Goal: Find specific fact: Find contact information

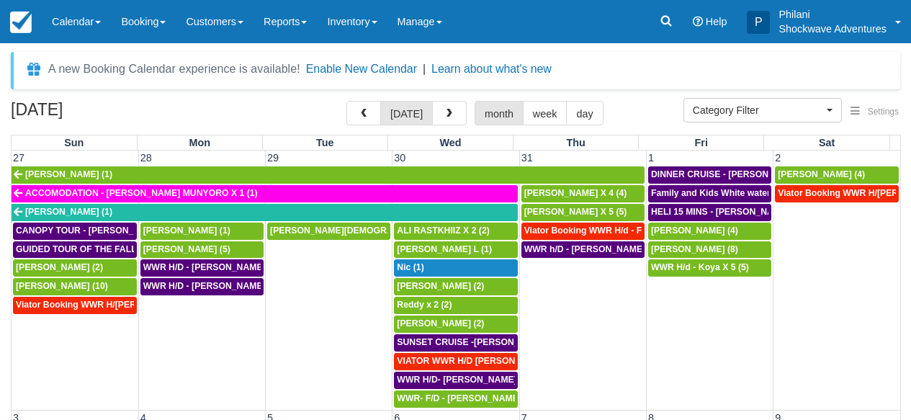
select select
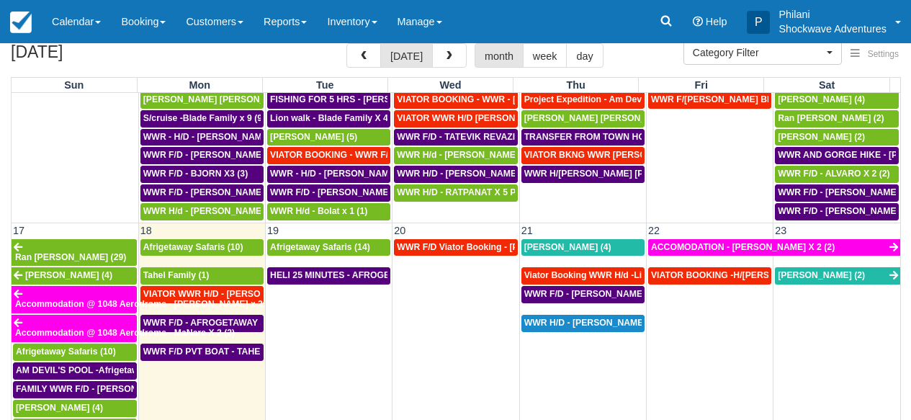
scroll to position [713, 0]
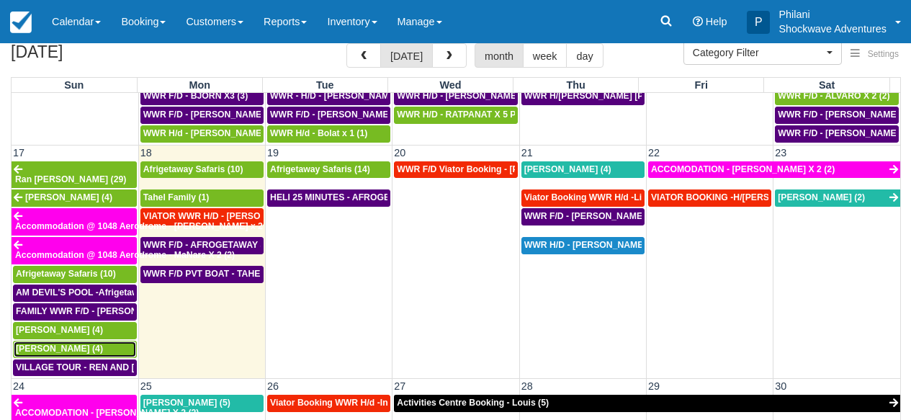
click at [71, 343] on span "Peter Zhang (4)" at bounding box center [59, 348] width 87 height 10
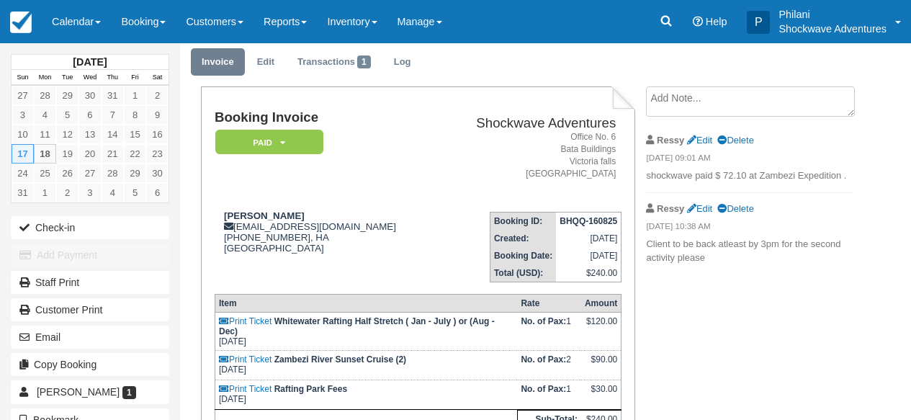
scroll to position [46, 0]
click at [76, 16] on link "Calendar" at bounding box center [76, 21] width 69 height 43
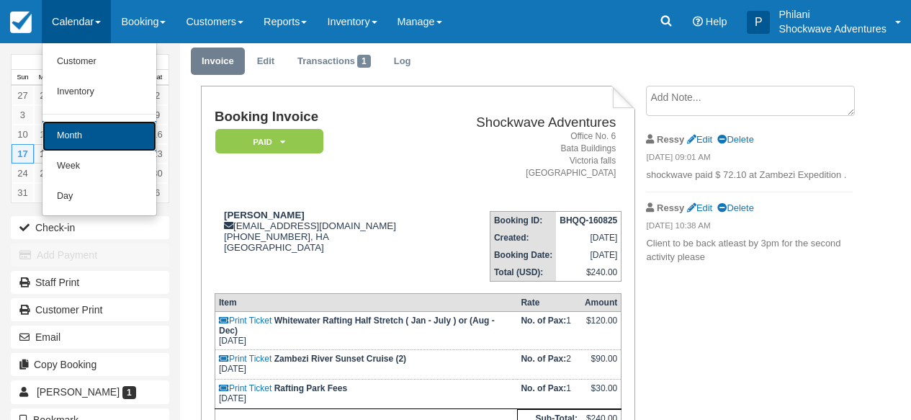
click at [76, 147] on link "Month" at bounding box center [99, 136] width 114 height 30
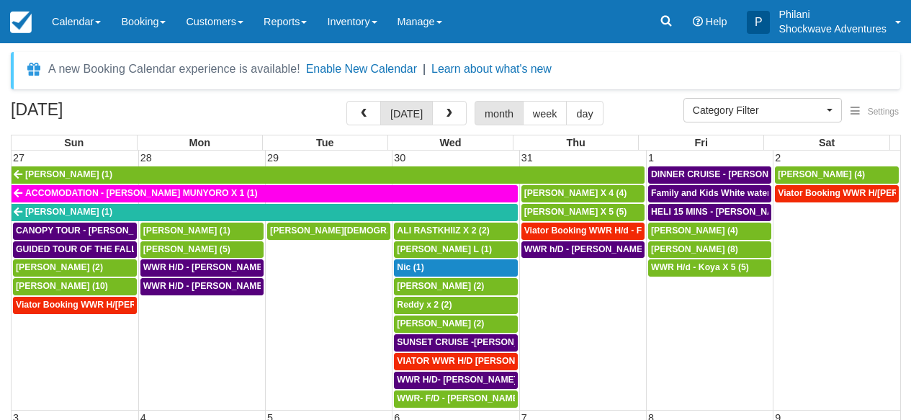
select select
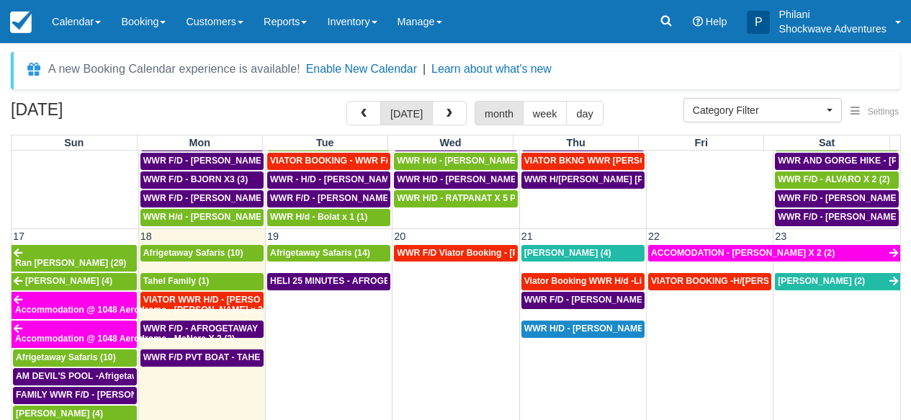
scroll to position [752, 0]
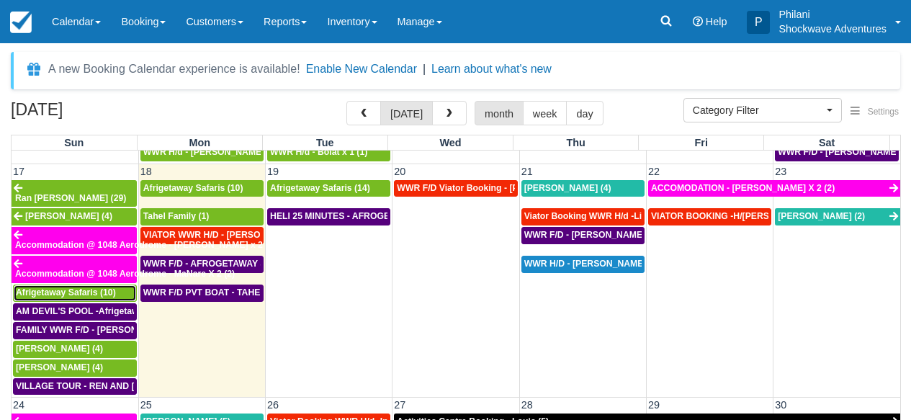
click at [107, 287] on span "Afrigetaway Safaris (10)" at bounding box center [66, 292] width 100 height 10
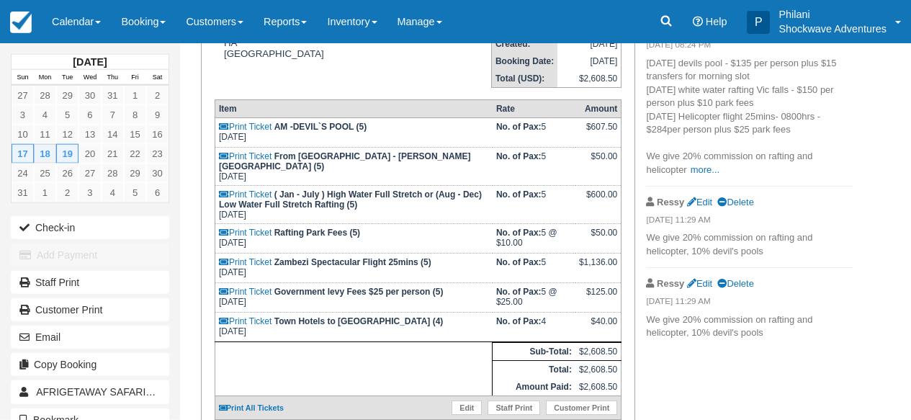
scroll to position [230, 0]
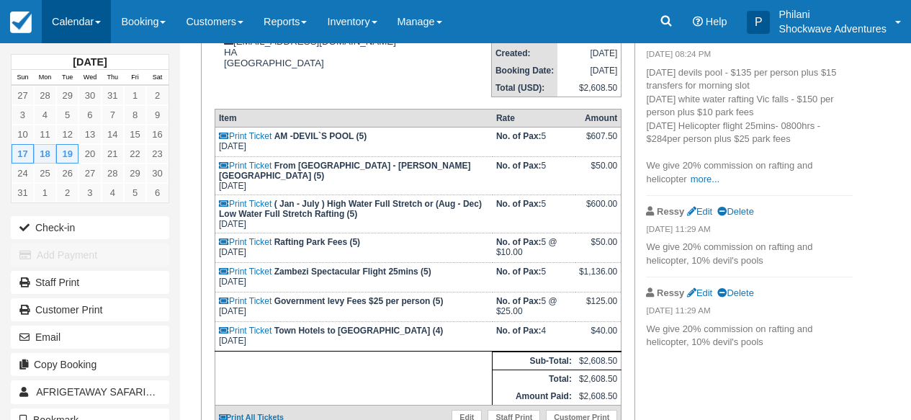
click at [96, 14] on link "Calendar" at bounding box center [76, 21] width 69 height 43
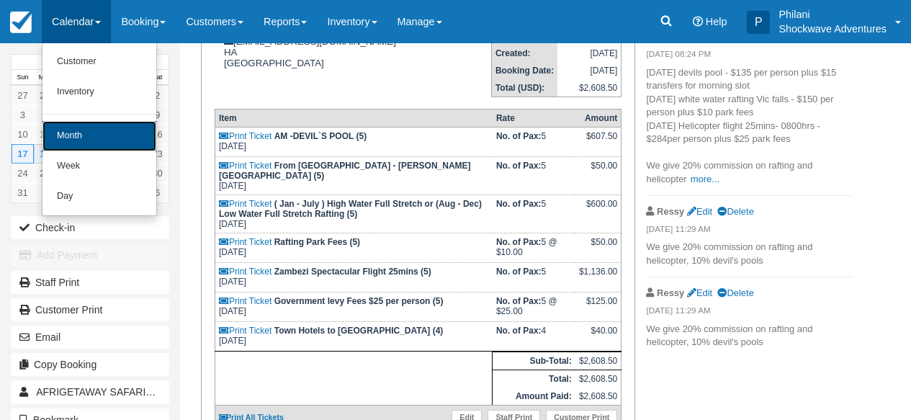
click at [94, 140] on link "Month" at bounding box center [99, 136] width 114 height 30
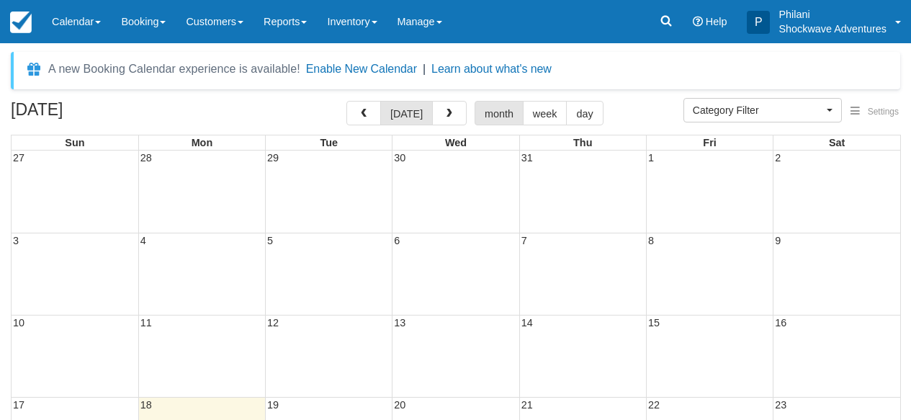
select select
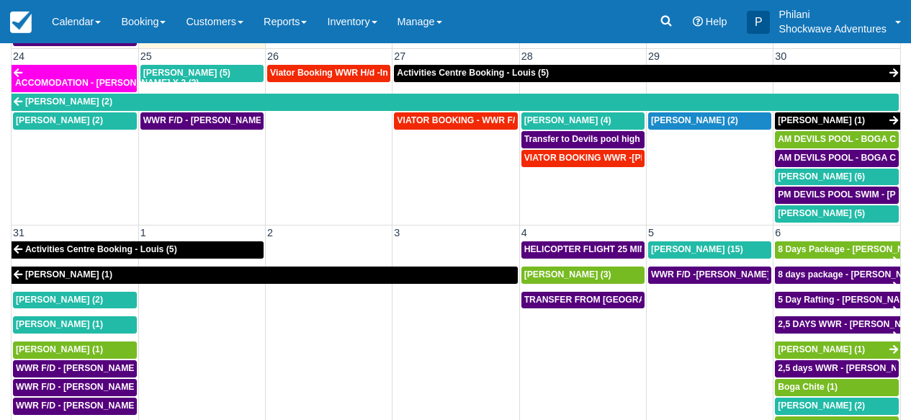
scroll to position [230, 0]
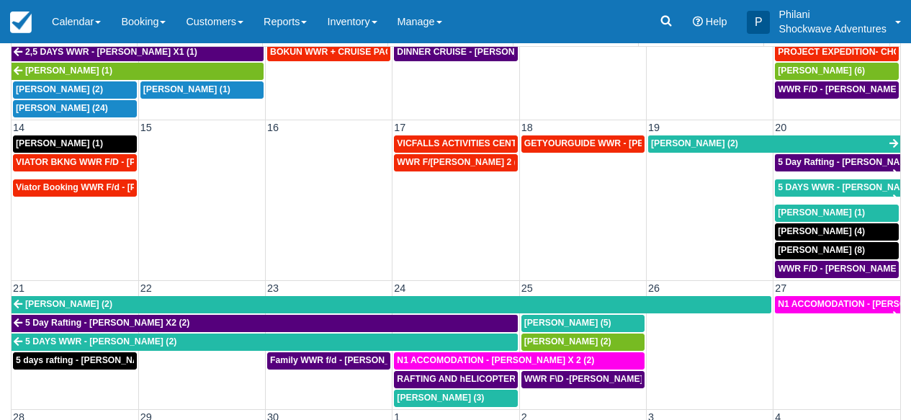
scroll to position [298, 0]
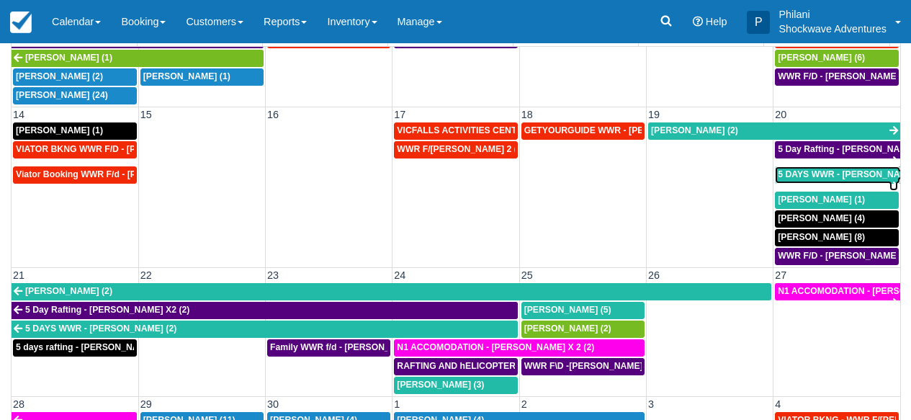
click at [829, 176] on span "5 DAYS WWR - Graeme Edgerton (2)" at bounding box center [852, 174] width 151 height 10
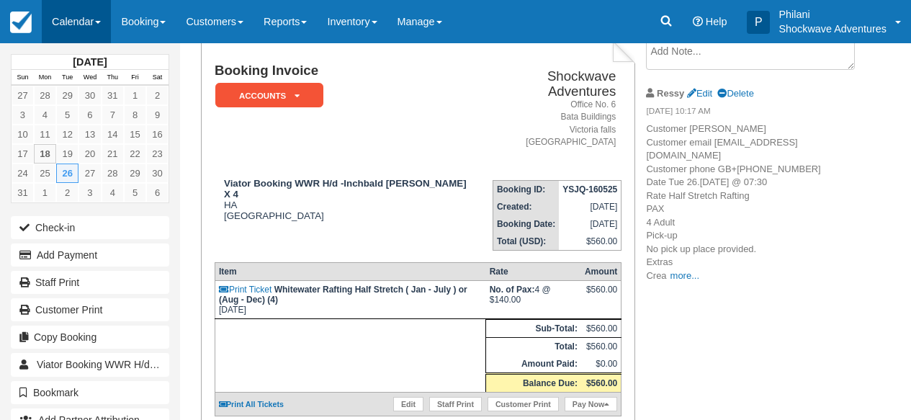
scroll to position [92, 0]
click at [84, 10] on link "Calendar" at bounding box center [76, 21] width 69 height 43
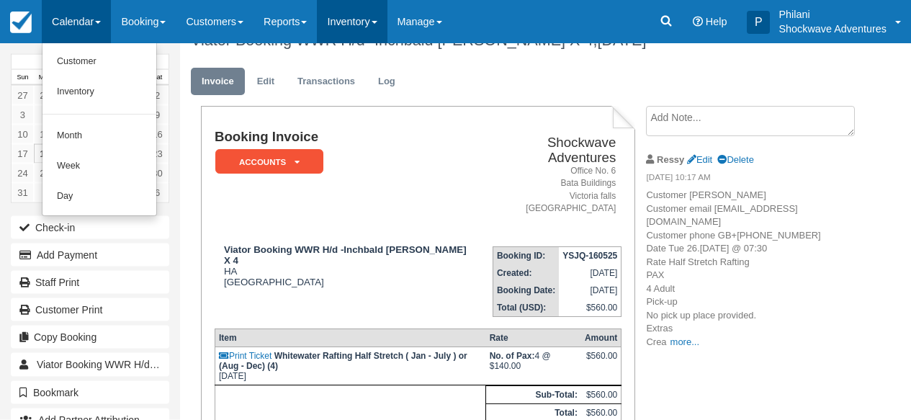
scroll to position [23, 0]
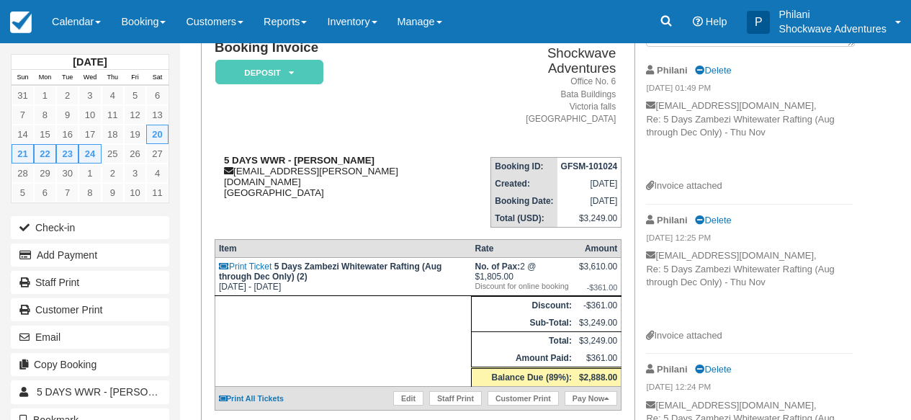
scroll to position [115, 0]
drag, startPoint x: 239, startPoint y: 161, endPoint x: 304, endPoint y: 154, distance: 65.1
click at [304, 155] on div "5 DAYS WWR - Graeme Edgerton graeme.edgerton@gmail.com Australia" at bounding box center [343, 176] width 257 height 43
click at [295, 176] on div "5 DAYS WWR - Graeme Edgerton graeme.edgerton@gmail.com Australia" at bounding box center [343, 176] width 257 height 43
drag, startPoint x: 238, startPoint y: 161, endPoint x: 375, endPoint y: 159, distance: 137.5
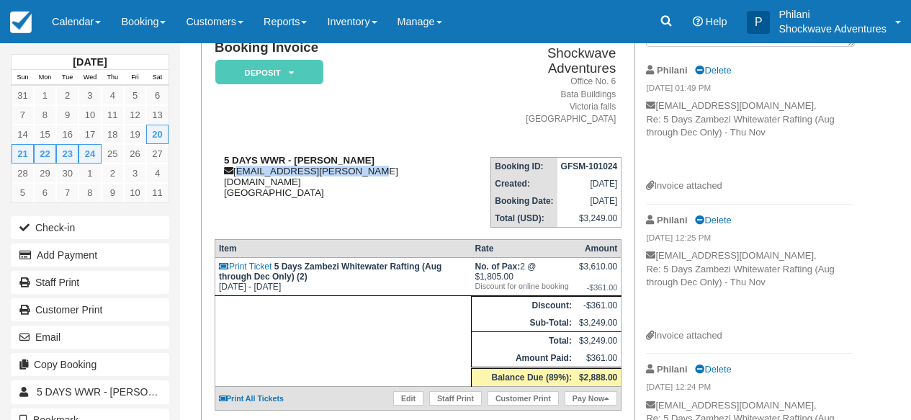
click at [375, 159] on div "5 DAYS WWR - Graeme Edgerton graeme.edgerton@gmail.com Australia" at bounding box center [343, 176] width 257 height 43
copy div "graeme.edgerton@gmail.com"
